Goal: Find specific page/section: Find specific page/section

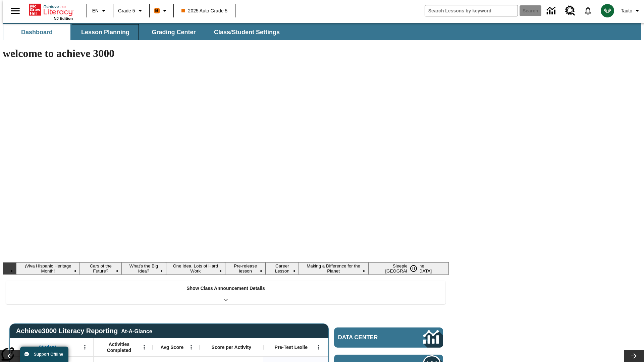
click at [103, 32] on button "Lesson Planning" at bounding box center [105, 32] width 67 height 16
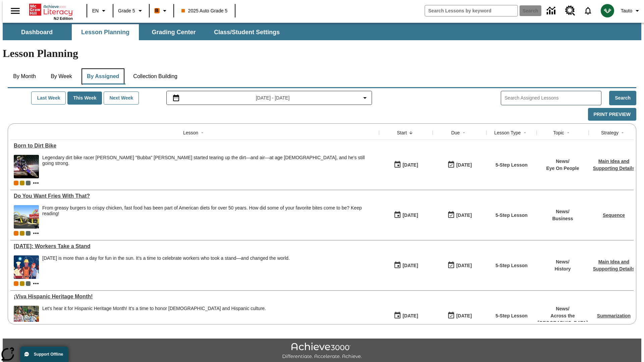
click at [101, 68] on button "By Assigned" at bounding box center [102, 76] width 43 height 16
type input "CVC Short Vowels Lesson 2"
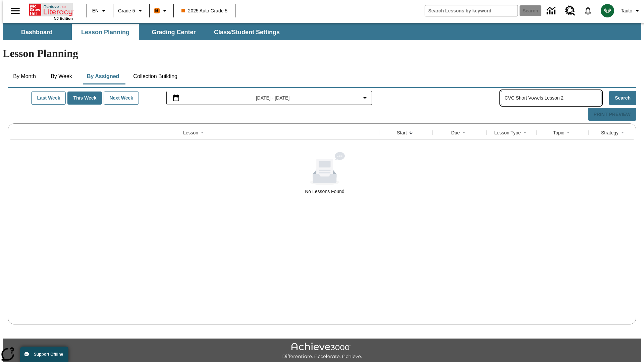
click at [48, 9] on icon "Home" at bounding box center [51, 9] width 45 height 13
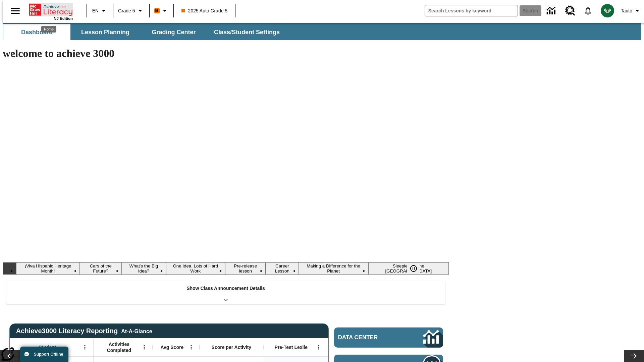
type input "-1"
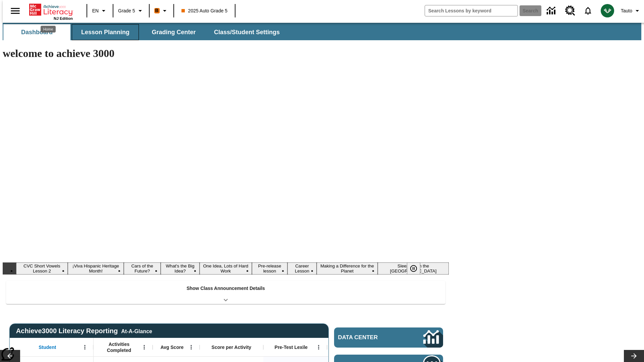
click at [103, 32] on button "Lesson Planning" at bounding box center [105, 32] width 67 height 16
